Goal: Transaction & Acquisition: Book appointment/travel/reservation

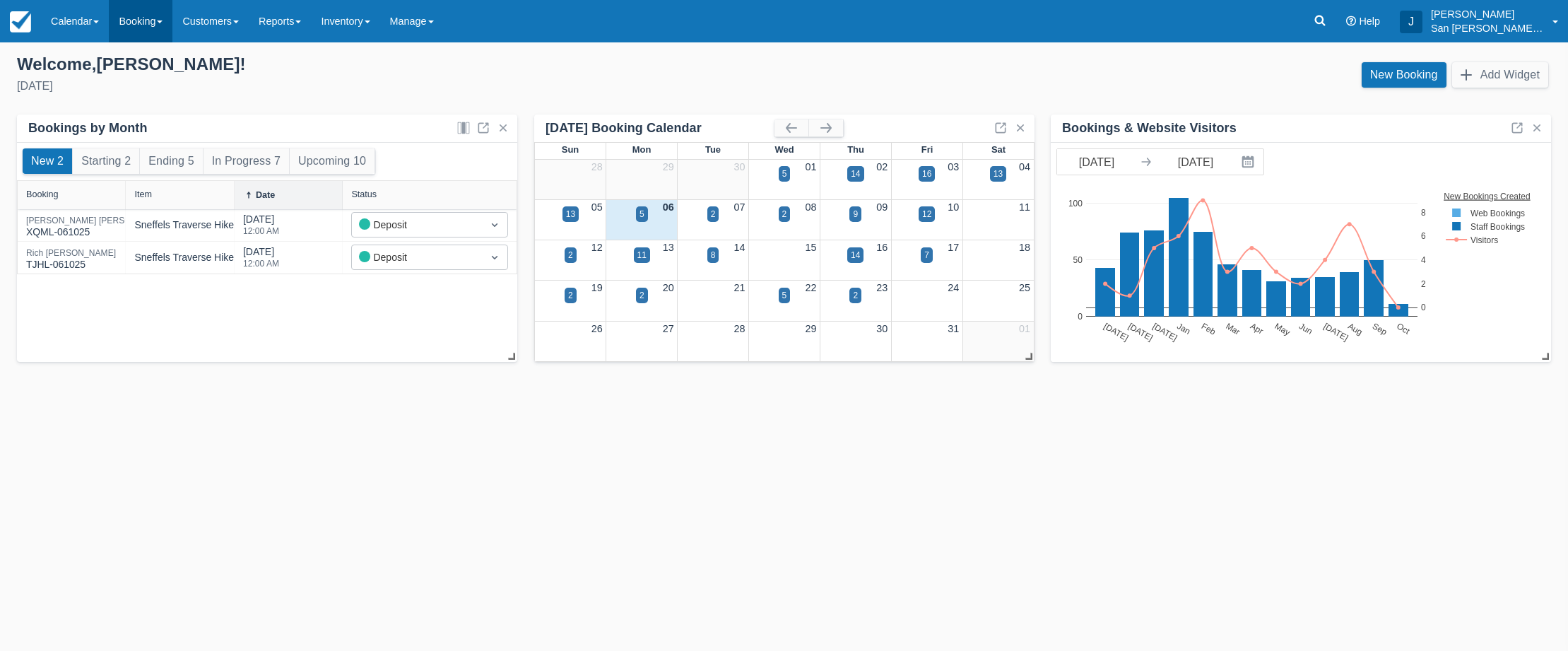
click at [146, 22] on link "Booking" at bounding box center [141, 21] width 64 height 42
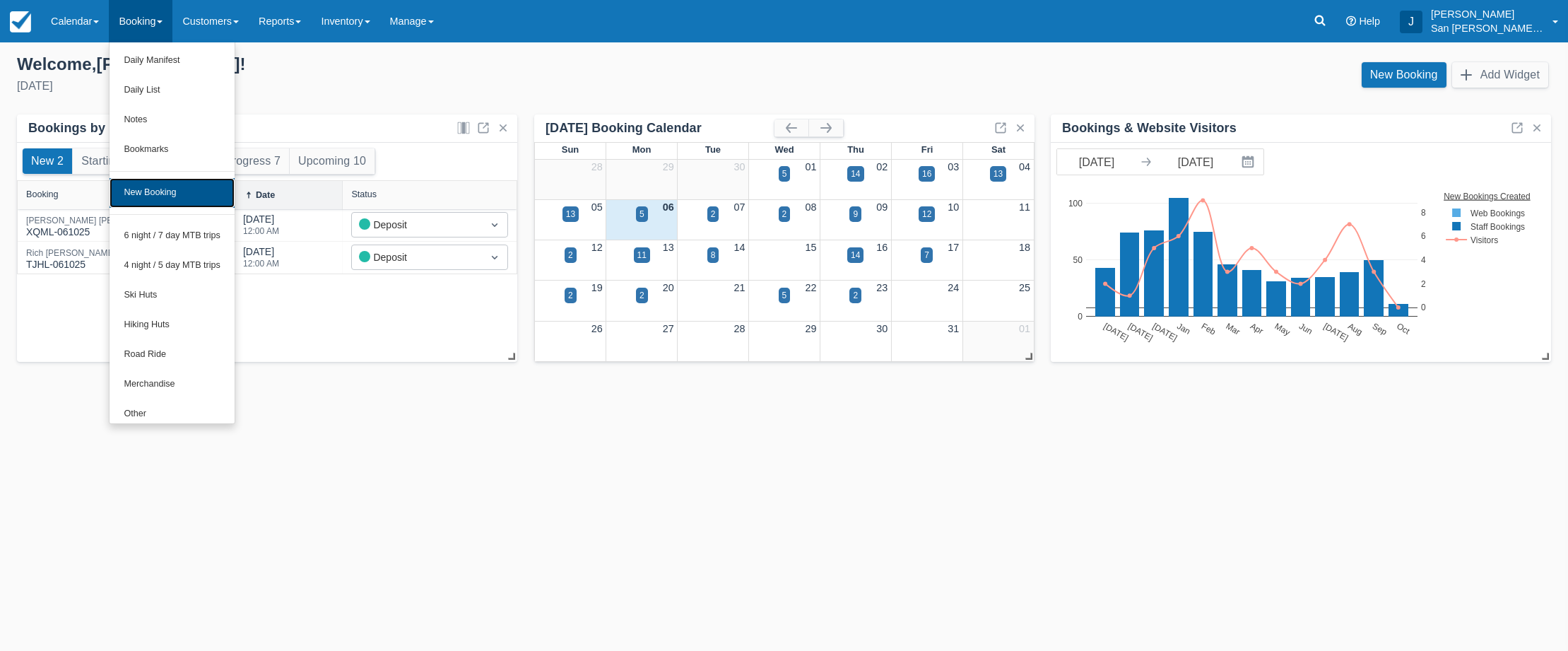
click at [166, 191] on link "New Booking" at bounding box center [172, 192] width 125 height 29
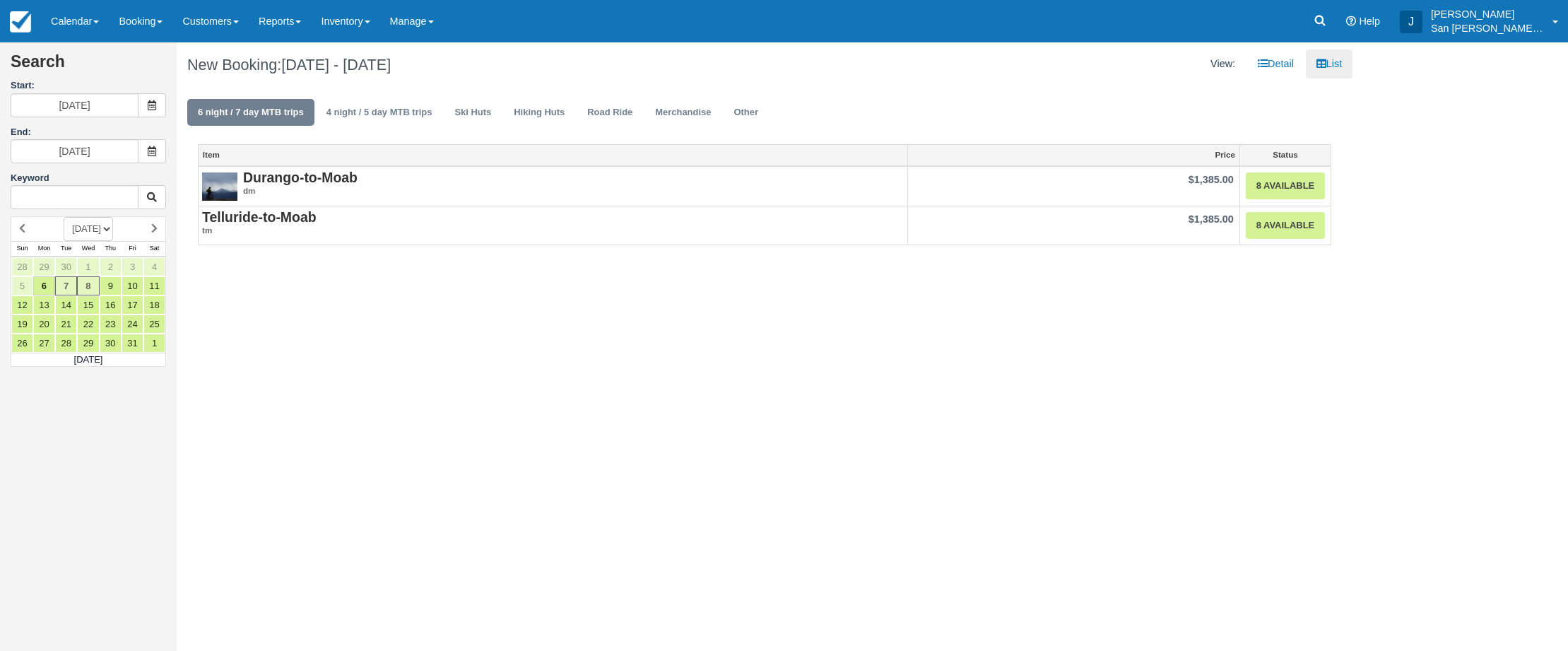
click at [113, 229] on select "OCTOBER 2025 NOVEMBER 2025 DECEMBER 2025 JANUARY 2026 FEBRUARY 2026 MARCH 2026 …" at bounding box center [88, 229] width 49 height 24
select select "20260701"
click at [64, 217] on select "OCTOBER 2025 NOVEMBER 2025 DECEMBER 2025 JANUARY 2026 FEBRUARY 2026 MARCH 2026 …" at bounding box center [88, 229] width 49 height 24
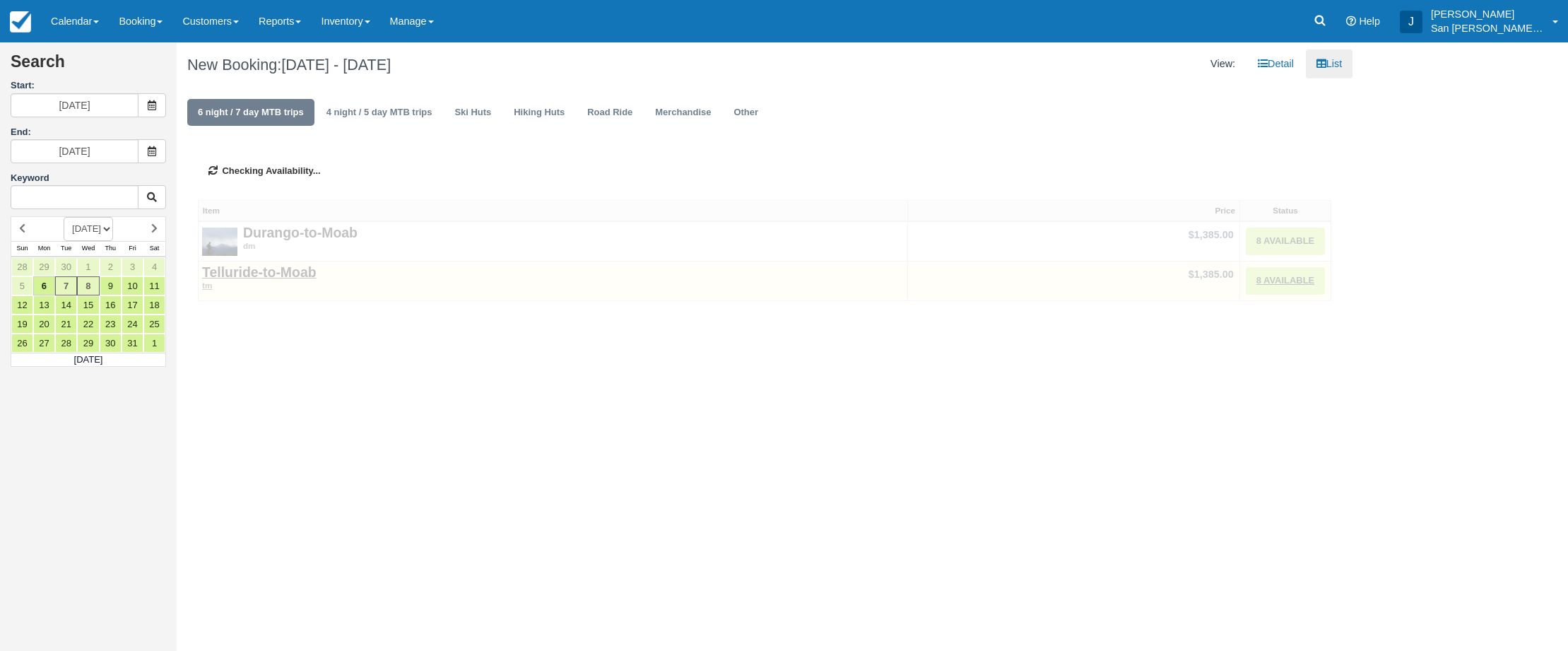
type input "07/01/26"
type input "07/02/26"
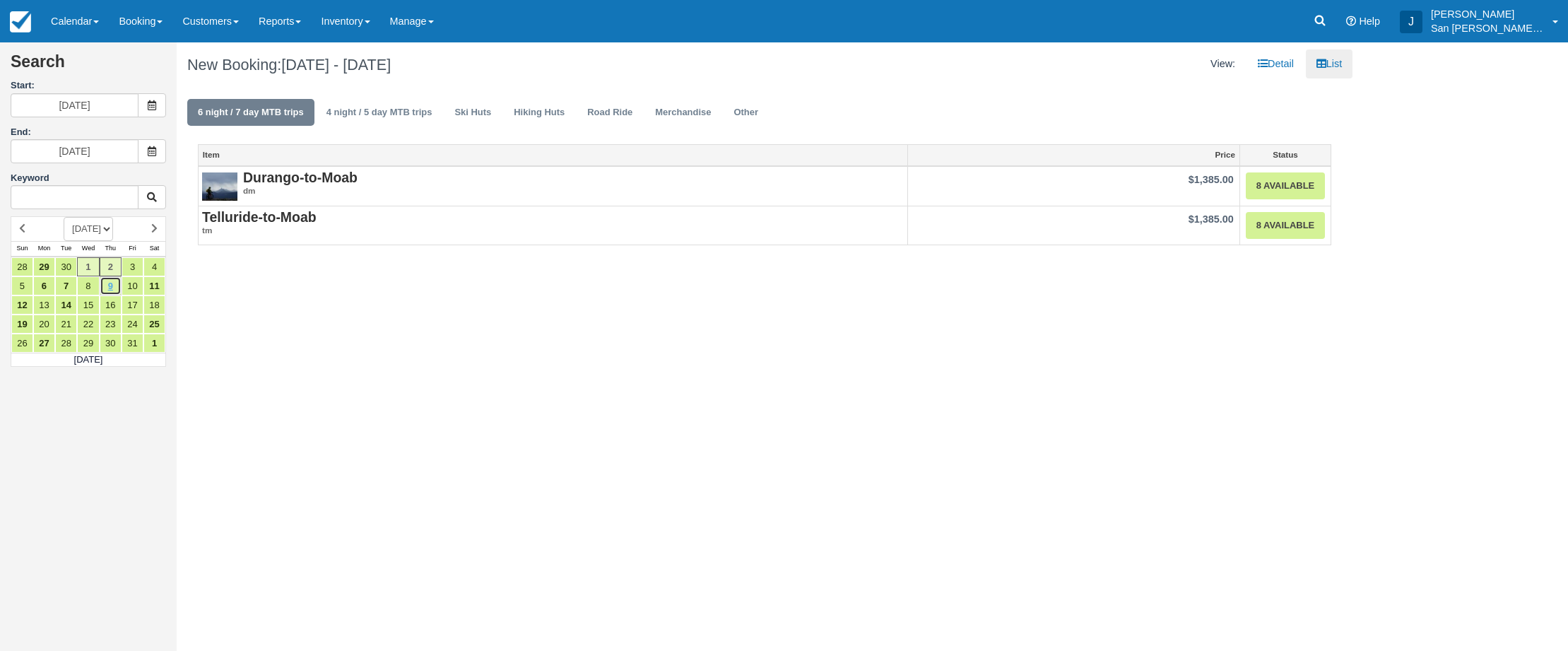
click at [111, 286] on link "9" at bounding box center [110, 286] width 22 height 19
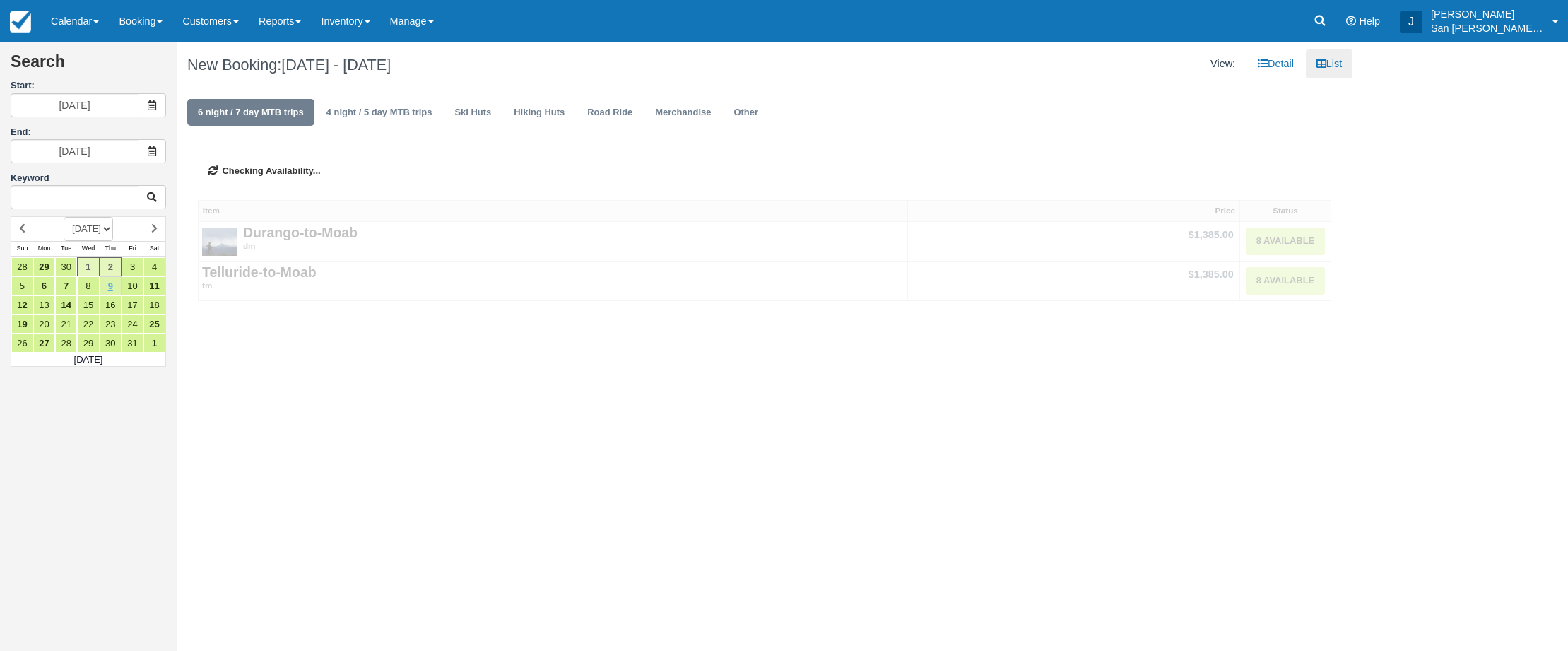
type input "07/09/26"
type input "07/10/26"
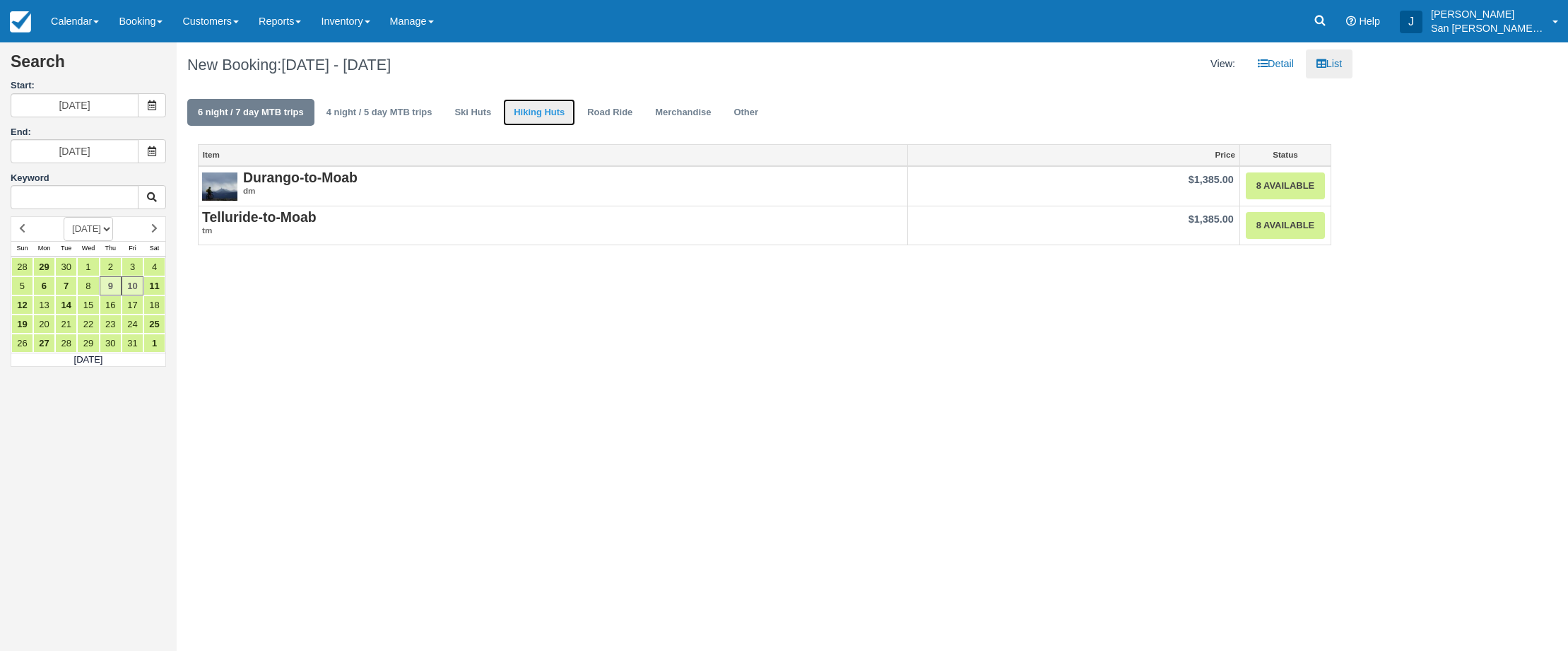
click at [531, 111] on link "Hiking Huts" at bounding box center [539, 112] width 72 height 28
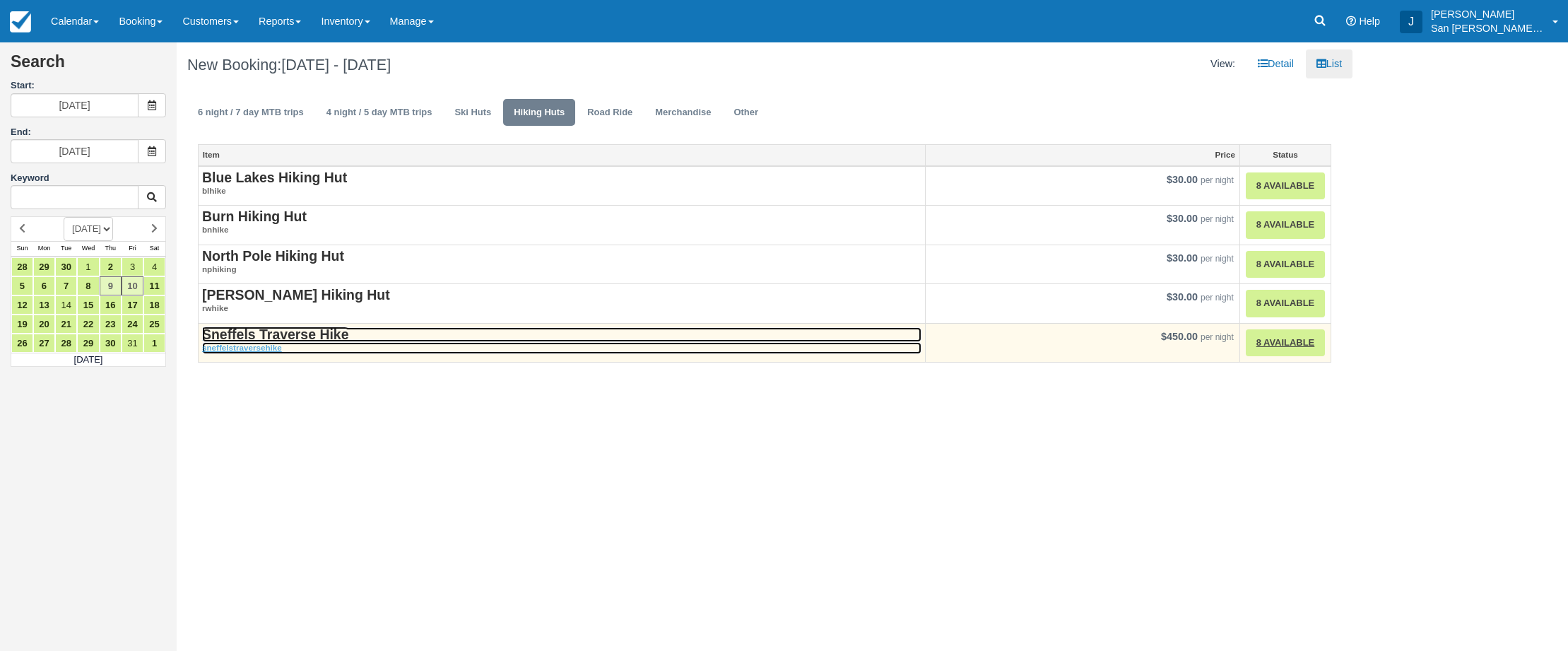
click at [254, 335] on strong "Sneffels Traverse Hike" at bounding box center [275, 335] width 146 height 16
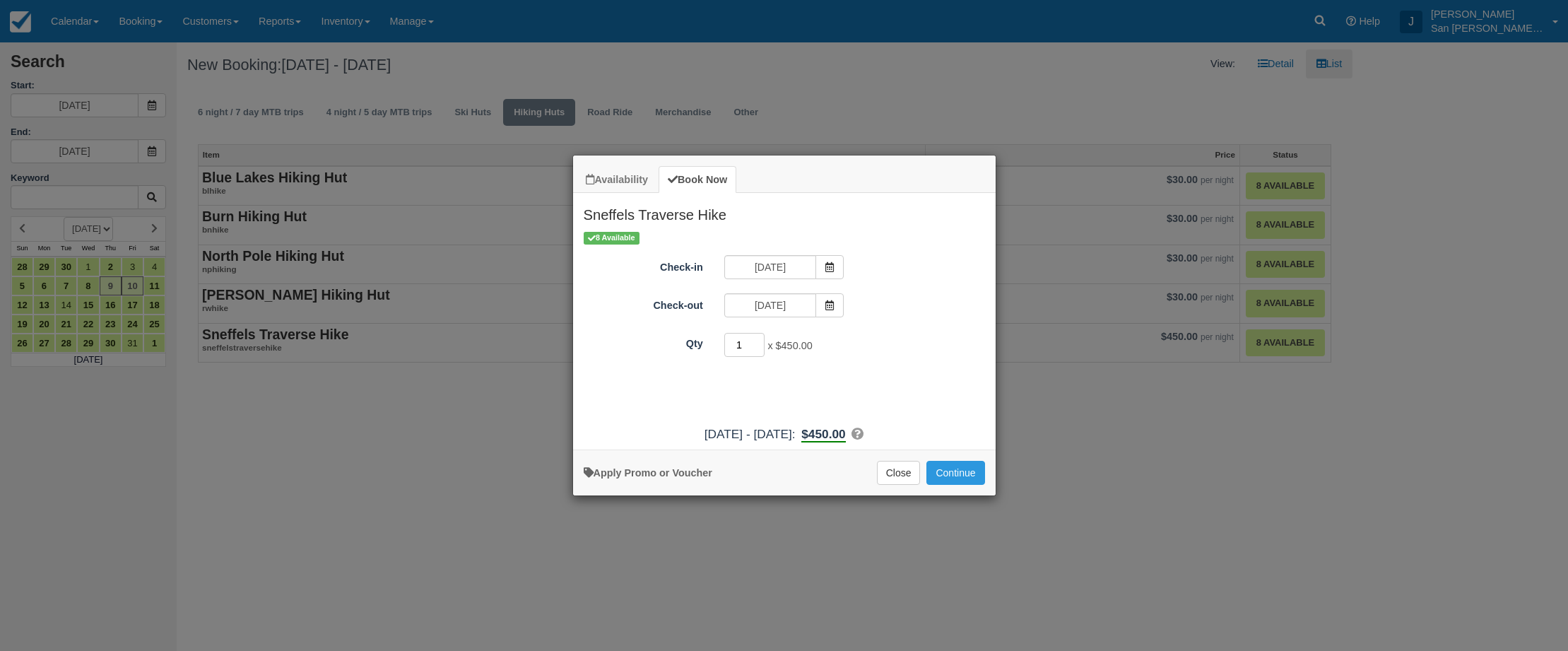
click at [760, 339] on input "1" at bounding box center [745, 345] width 41 height 24
click at [757, 341] on input "2" at bounding box center [745, 345] width 41 height 24
type input "3"
click at [757, 341] on input "3" at bounding box center [745, 345] width 41 height 24
click at [947, 471] on button "Continue" at bounding box center [955, 473] width 58 height 24
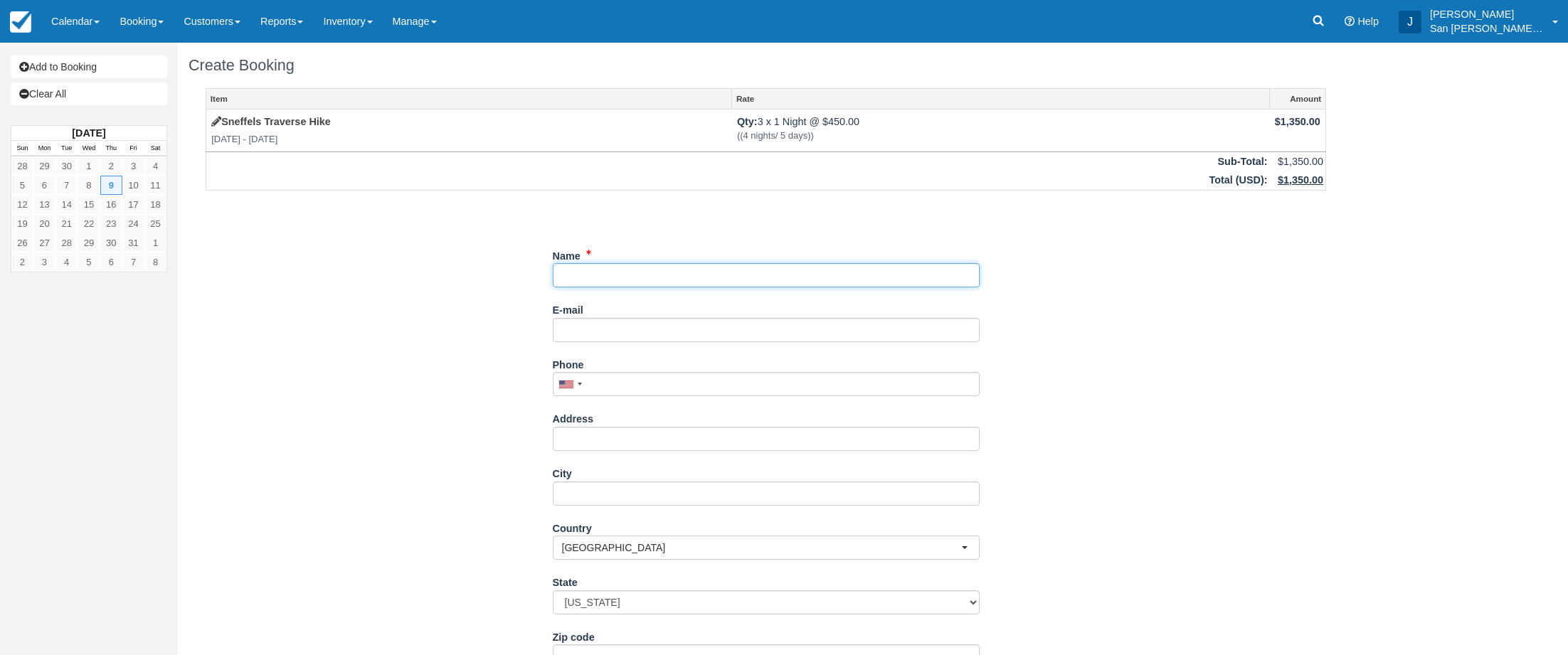
click at [612, 270] on input "Name" at bounding box center [766, 275] width 427 height 24
click at [617, 273] on input "Name" at bounding box center [766, 275] width 427 height 24
type input "[PERSON_NAME]"
click at [605, 329] on input "E-mail" at bounding box center [766, 329] width 427 height 24
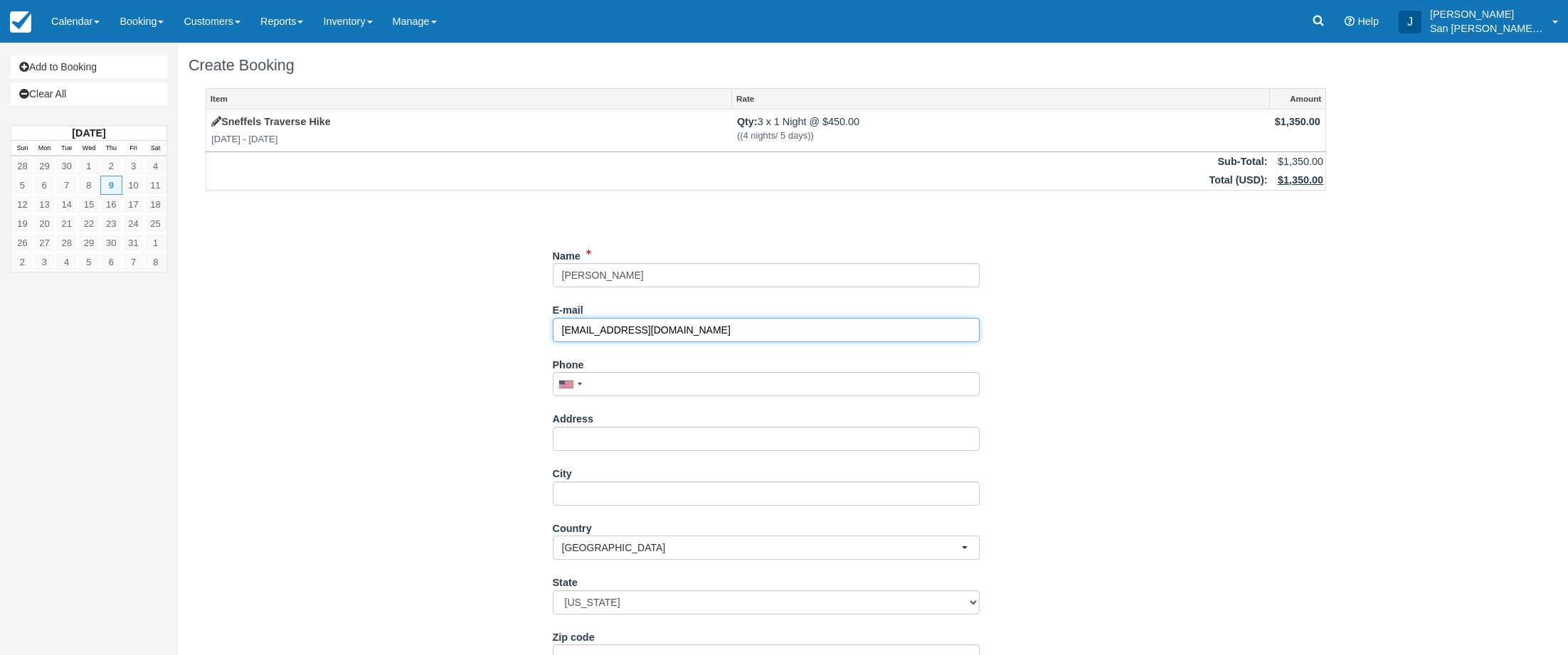
type input "[EMAIL_ADDRESS][DOMAIN_NAME]"
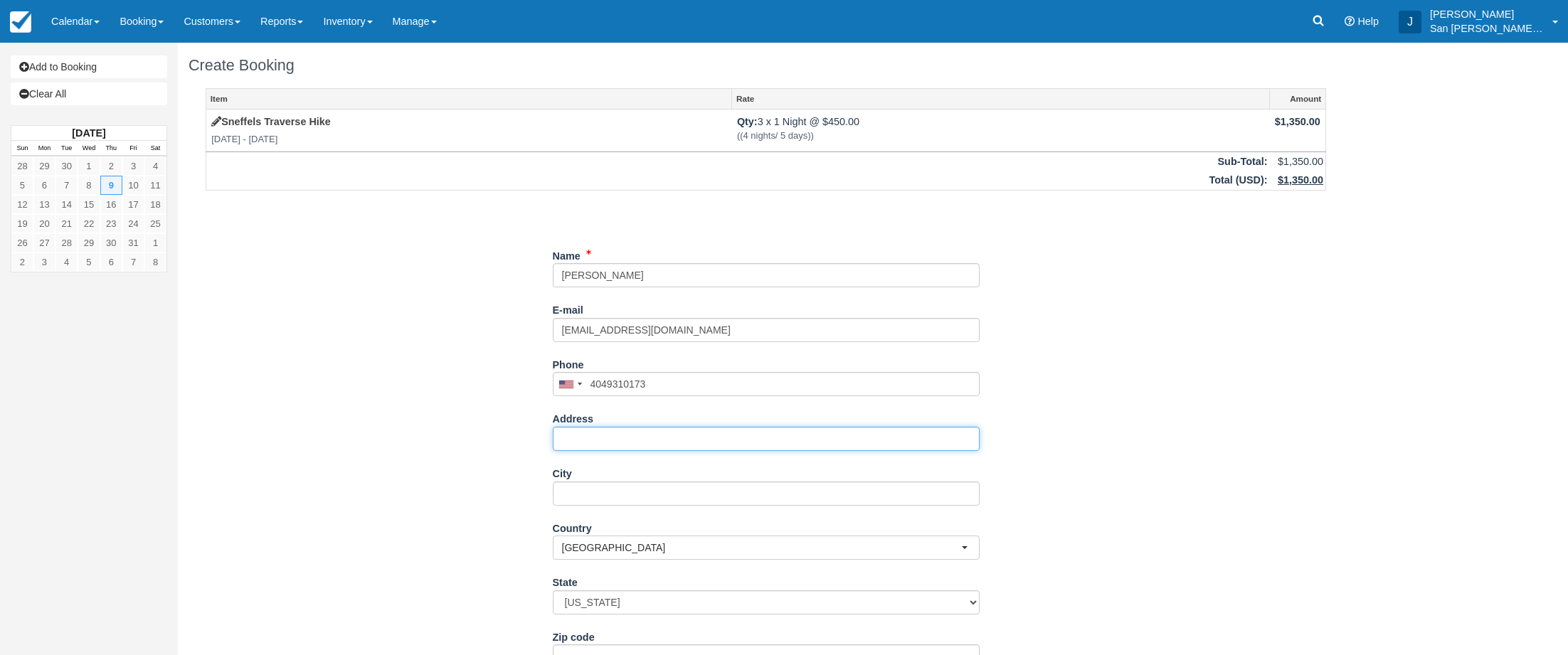
type input "(404) 931-0173"
click at [664, 437] on input "Address" at bounding box center [766, 439] width 427 height 24
click at [600, 440] on input "Address" at bounding box center [766, 439] width 427 height 24
click at [427, 364] on div "Item Rate Amount Sneffels Traverse Hike Thu Jul 9 2026 - Fri Jul 10 2026 Qty: 3…" at bounding box center [766, 469] width 1154 height 761
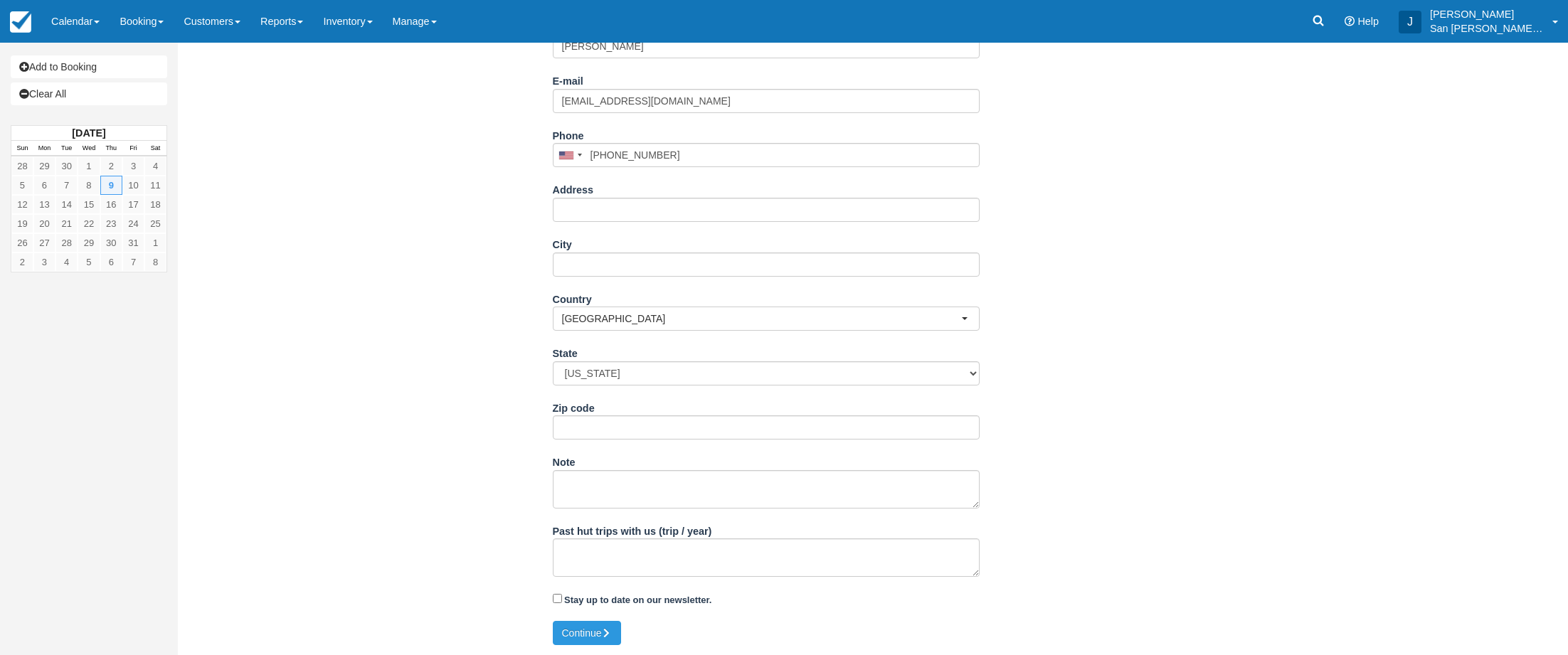
scroll to position [230, 0]
click at [594, 214] on input "Address" at bounding box center [766, 209] width 427 height 24
click at [510, 214] on div "Item Rate Amount Sneffels Traverse Hike Thu Jul 9 2026 - Fri Jul 10 2026 Qty: 3…" at bounding box center [766, 239] width 1154 height 761
drag, startPoint x: 601, startPoint y: 202, endPoint x: 582, endPoint y: 213, distance: 22.0
click at [601, 203] on input "Address" at bounding box center [766, 209] width 427 height 24
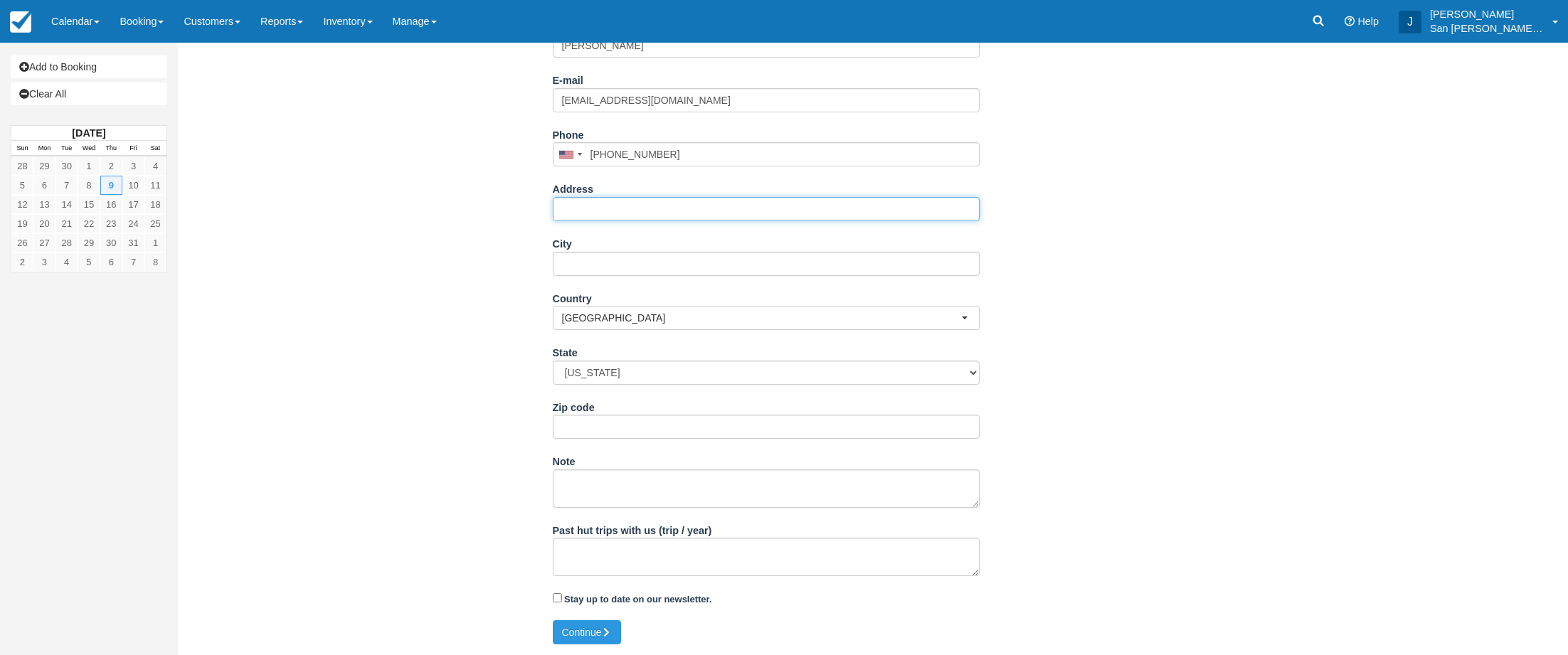
click at [590, 210] on input "Address" at bounding box center [766, 209] width 427 height 24
type input "1399 [PERSON_NAME] Circle"
select select "GA"
type input "30033"
click at [601, 269] on input "City" at bounding box center [766, 264] width 427 height 24
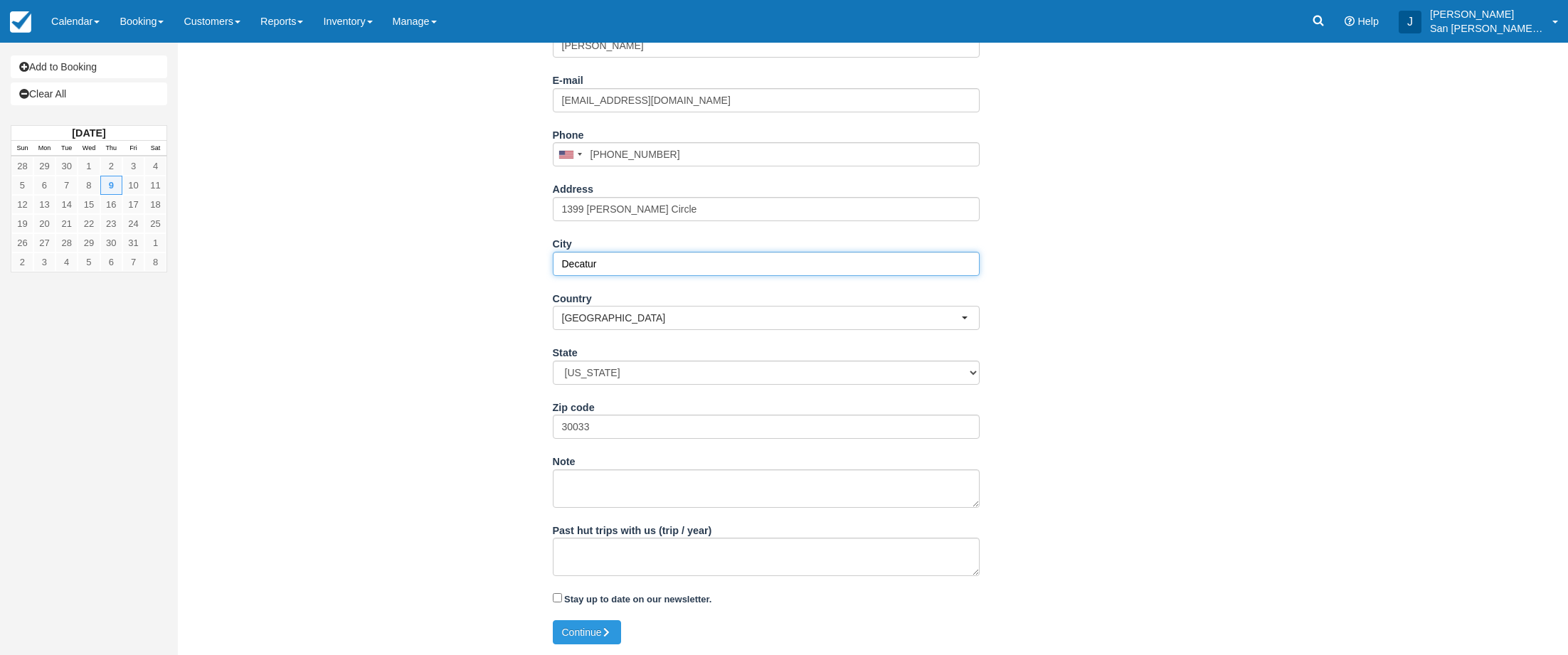
type input "Decatur"
drag, startPoint x: 473, startPoint y: 331, endPoint x: 537, endPoint y: 396, distance: 91.2
click at [474, 332] on div "Item Rate Amount Sneffels Traverse Hike Thu Jul 9 2026 - Fri Jul 10 2026 Qty: 3…" at bounding box center [766, 239] width 1154 height 761
click at [585, 637] on button "Continue" at bounding box center [586, 632] width 68 height 24
type input "+14049310173"
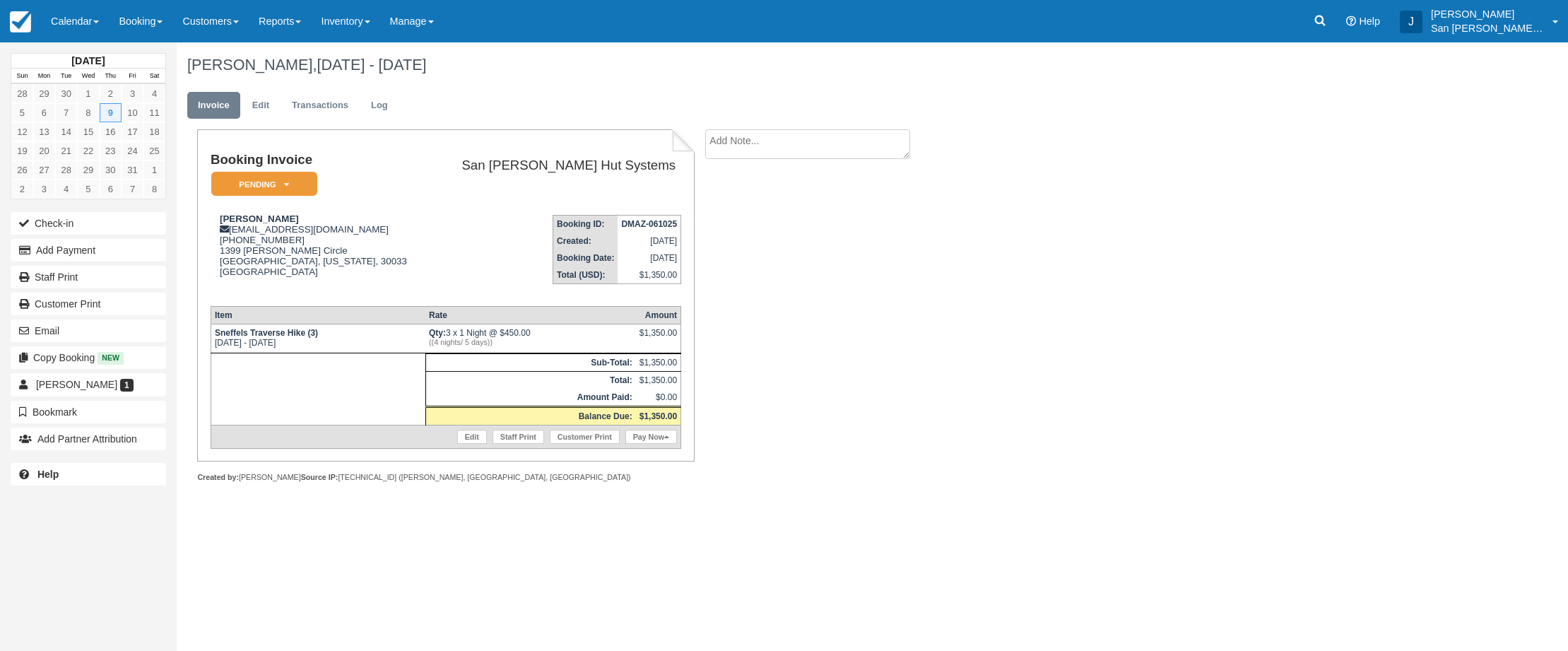
click at [583, 528] on div "[DATE] Sun Mon Tue Wed Thu Fri Sat 28 29 30 1 2 3 4 5 6 7 8 9 10 11 12 13 14 15…" at bounding box center [784, 347] width 1568 height 609
click at [97, 249] on button "Add Payment" at bounding box center [88, 250] width 156 height 22
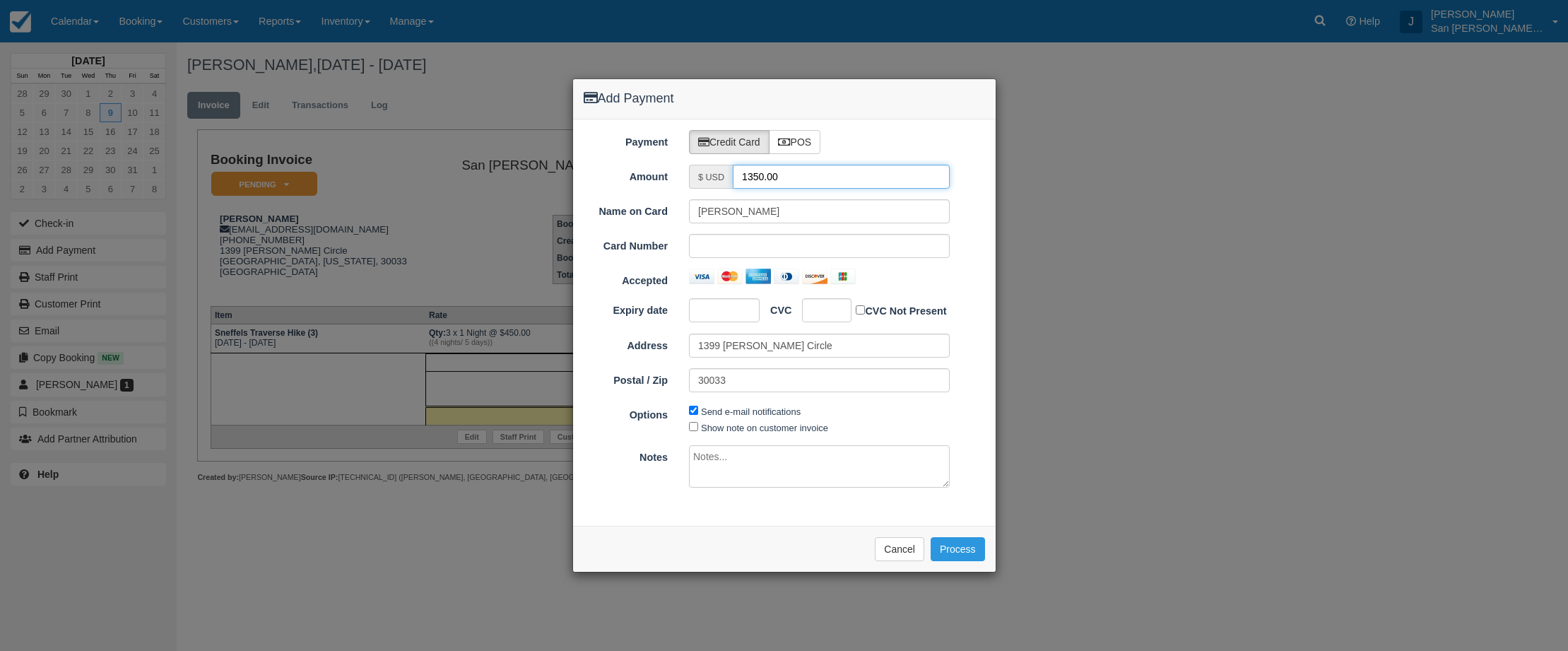
click at [791, 178] on input "1350.00" at bounding box center [841, 176] width 217 height 24
type input "675.00"
click at [801, 348] on input "1399 [PERSON_NAME] Circle" at bounding box center [819, 346] width 261 height 24
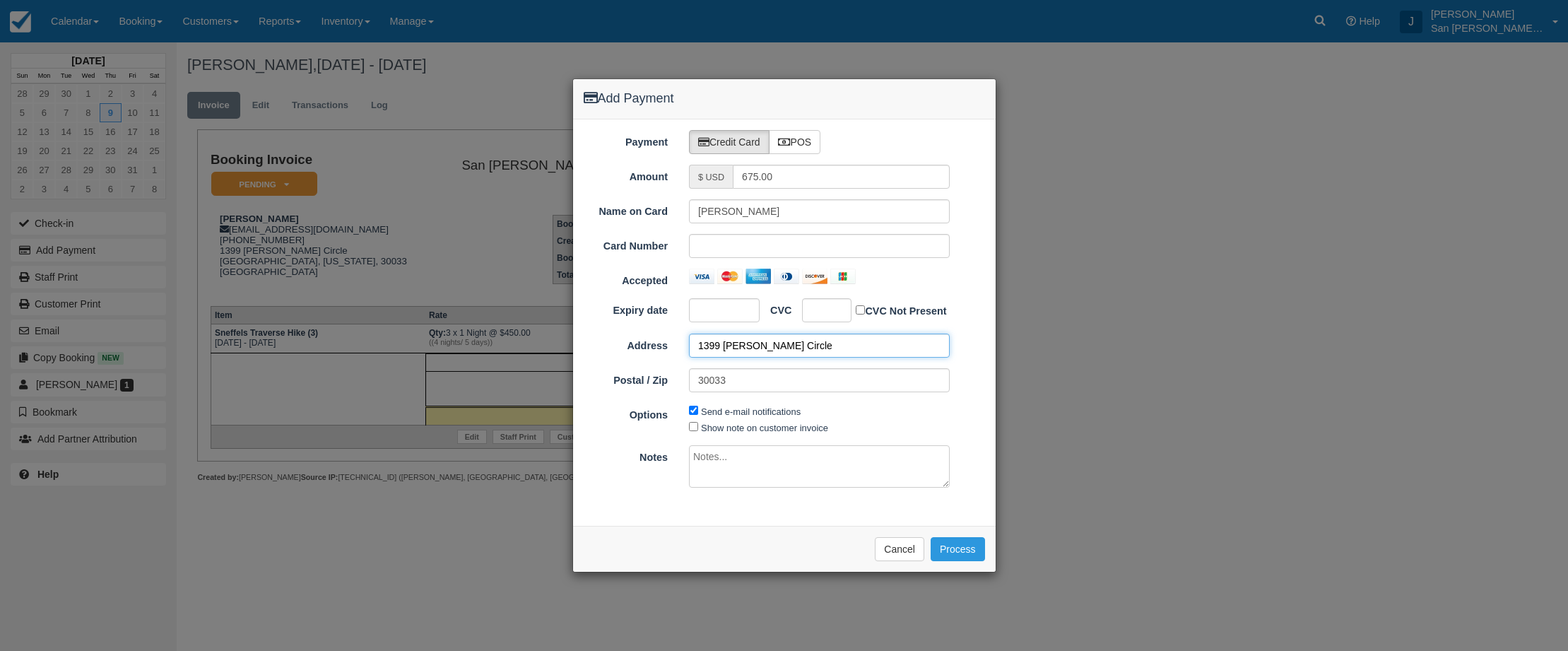
click at [800, 348] on input "1399 Amanda Circle" at bounding box center [819, 346] width 261 height 24
click at [757, 386] on input "30033" at bounding box center [819, 380] width 261 height 24
type input "30033"
click at [958, 548] on button "Process" at bounding box center [958, 549] width 54 height 24
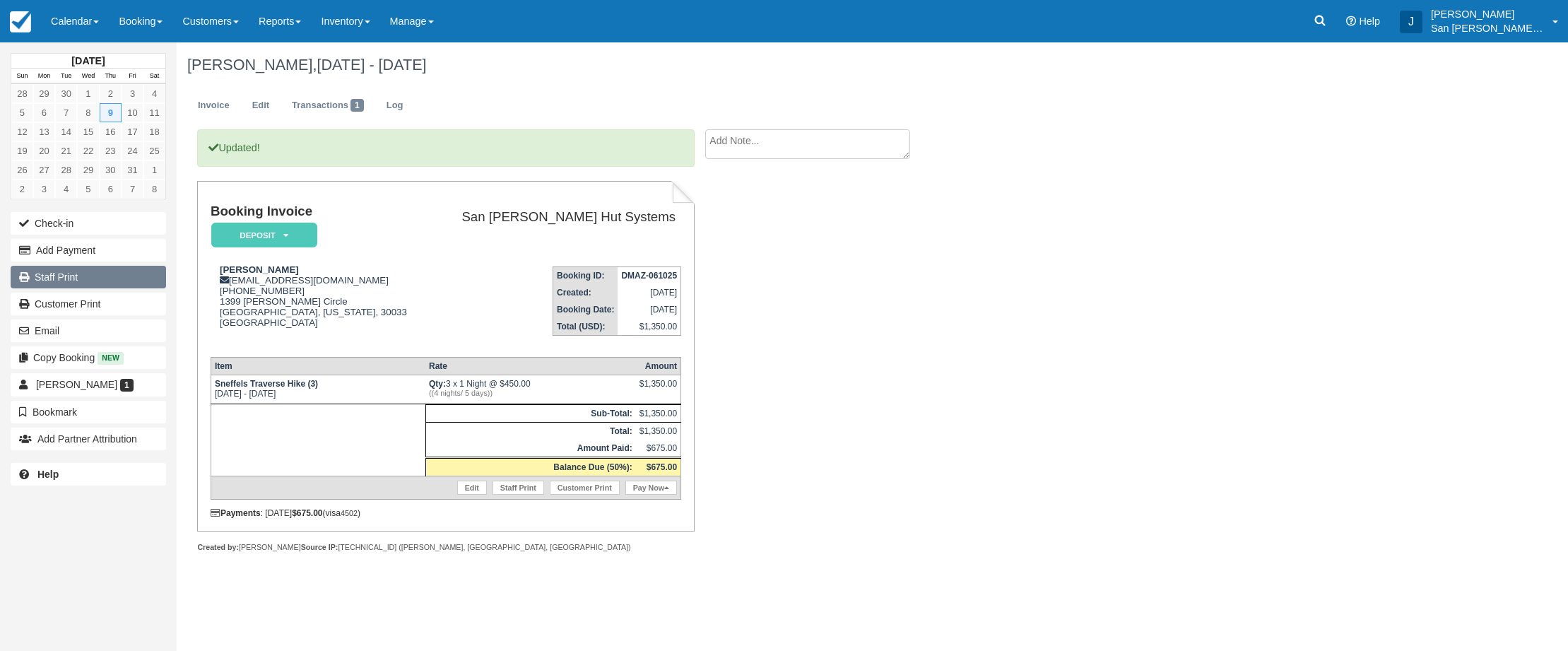
click at [71, 274] on link "Staff Print" at bounding box center [88, 277] width 156 height 22
click at [1324, 13] on link at bounding box center [1320, 21] width 33 height 42
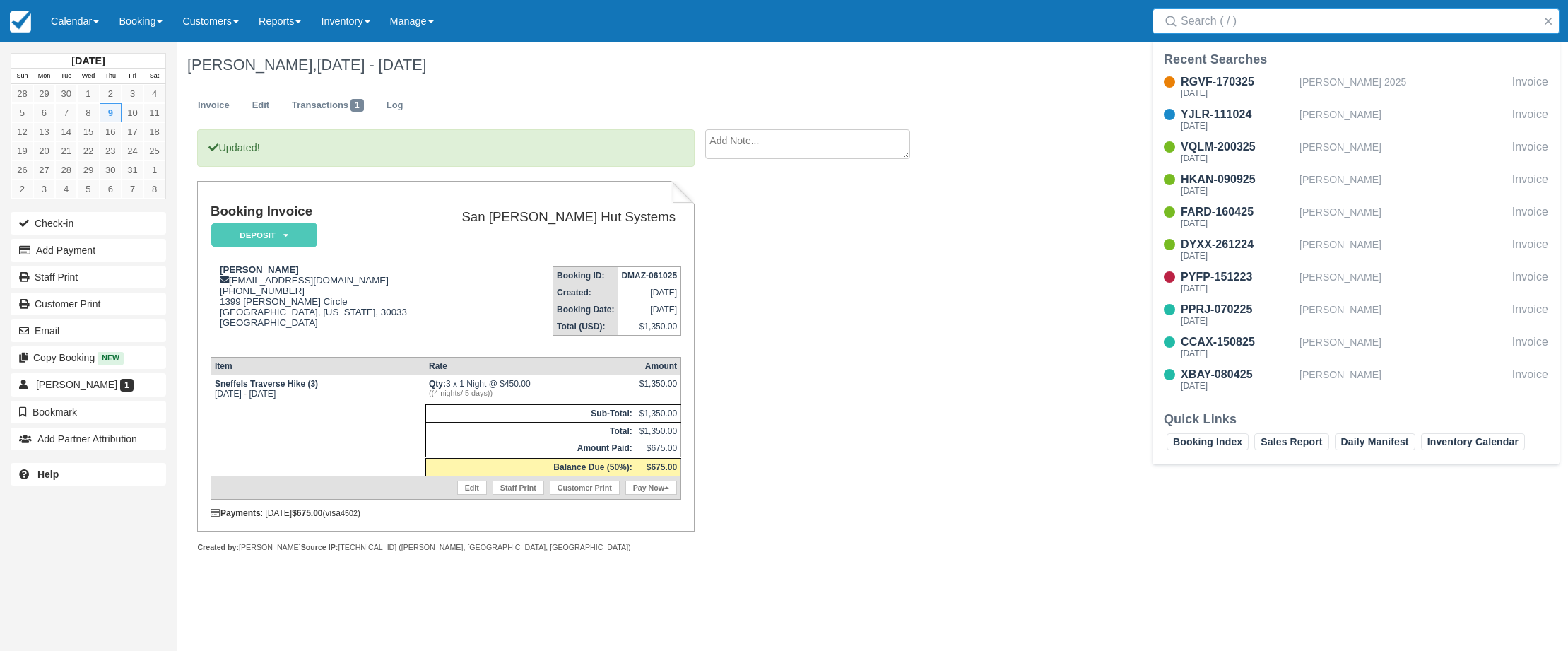
click at [1317, 28] on input "Search" at bounding box center [1359, 21] width 356 height 25
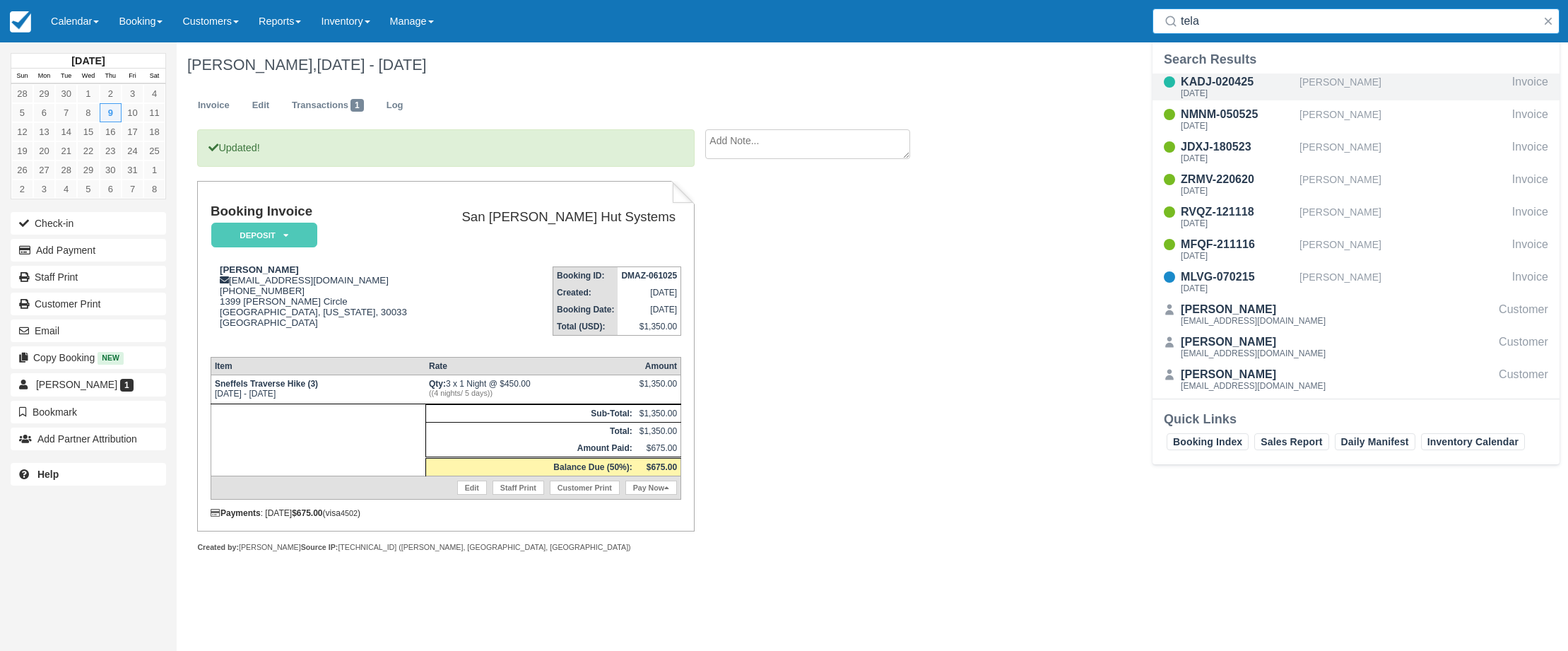
type input "tela"
click at [1241, 86] on div "KADJ-020425" at bounding box center [1237, 81] width 113 height 17
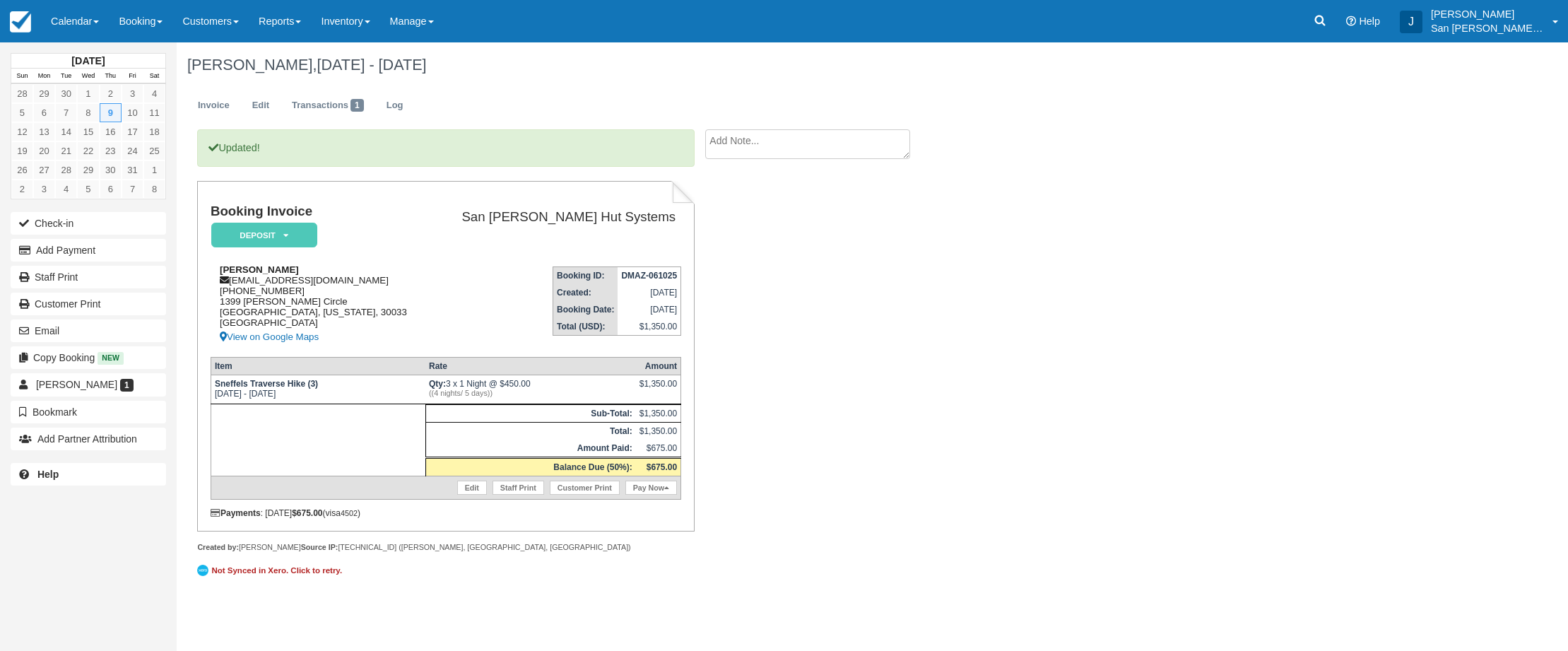
click at [272, 281] on div "[PERSON_NAME] [EMAIL_ADDRESS][DOMAIN_NAME] [PHONE_NUMBER] [GEOGRAPHIC_DATA][PER…" at bounding box center [320, 305] width 219 height 81
click at [271, 281] on div "[PERSON_NAME] [EMAIL_ADDRESS][DOMAIN_NAME] [PHONE_NUMBER] [GEOGRAPHIC_DATA][PER…" at bounding box center [320, 305] width 219 height 81
click at [271, 280] on div "[PERSON_NAME] [EMAIL_ADDRESS][DOMAIN_NAME] [PHONE_NUMBER] [GEOGRAPHIC_DATA][PER…" at bounding box center [320, 305] width 219 height 81
copy div "[EMAIL_ADDRESS][DOMAIN_NAME]"
click at [396, 271] on div "[PERSON_NAME] [EMAIL_ADDRESS][DOMAIN_NAME] [PHONE_NUMBER] [GEOGRAPHIC_DATA][PER…" at bounding box center [320, 305] width 219 height 81
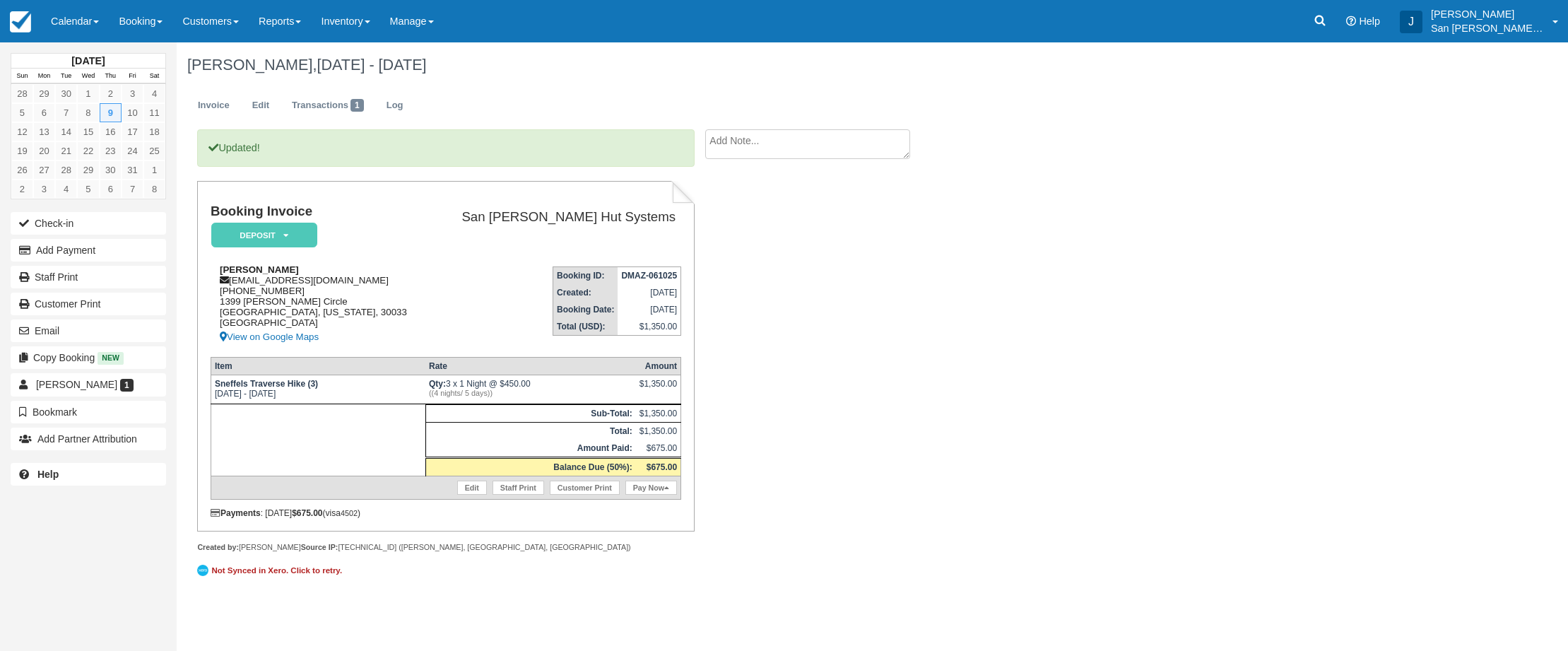
click at [276, 279] on div "[PERSON_NAME] [EMAIL_ADDRESS][DOMAIN_NAME] [PHONE_NUMBER] [GEOGRAPHIC_DATA][PER…" at bounding box center [320, 305] width 219 height 81
click at [275, 280] on div "[PERSON_NAME] [EMAIL_ADDRESS][DOMAIN_NAME] [PHONE_NUMBER] [GEOGRAPHIC_DATA][PER…" at bounding box center [320, 305] width 219 height 81
copy div "[EMAIL_ADDRESS][DOMAIN_NAME]"
click at [414, 277] on div "[PERSON_NAME] [EMAIL_ADDRESS][DOMAIN_NAME] [PHONE_NUMBER] [GEOGRAPHIC_DATA][PER…" at bounding box center [320, 305] width 219 height 81
